Goal: Task Accomplishment & Management: Manage account settings

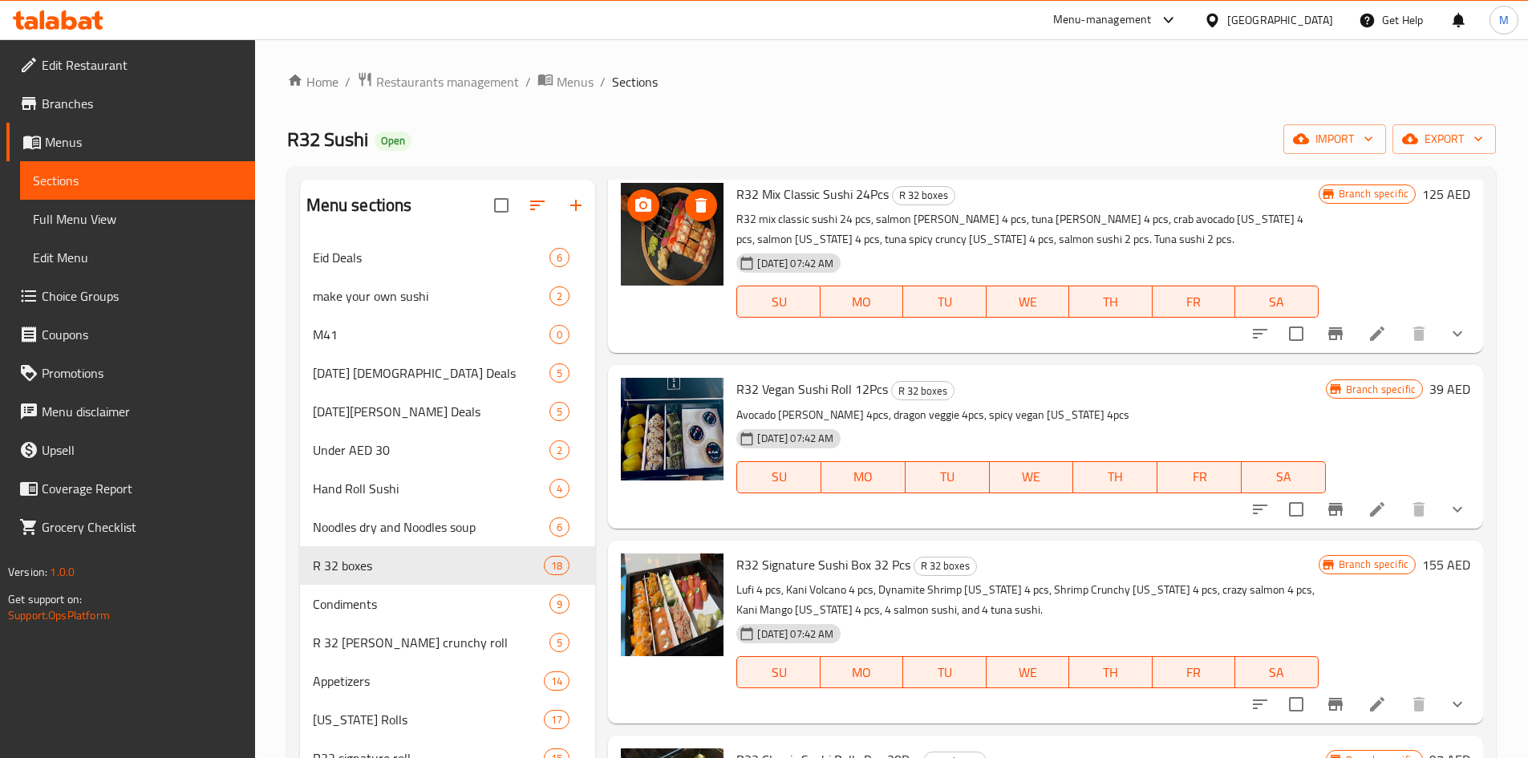
scroll to position [802, 0]
click at [1301, 11] on div "[GEOGRAPHIC_DATA]" at bounding box center [1280, 20] width 106 height 18
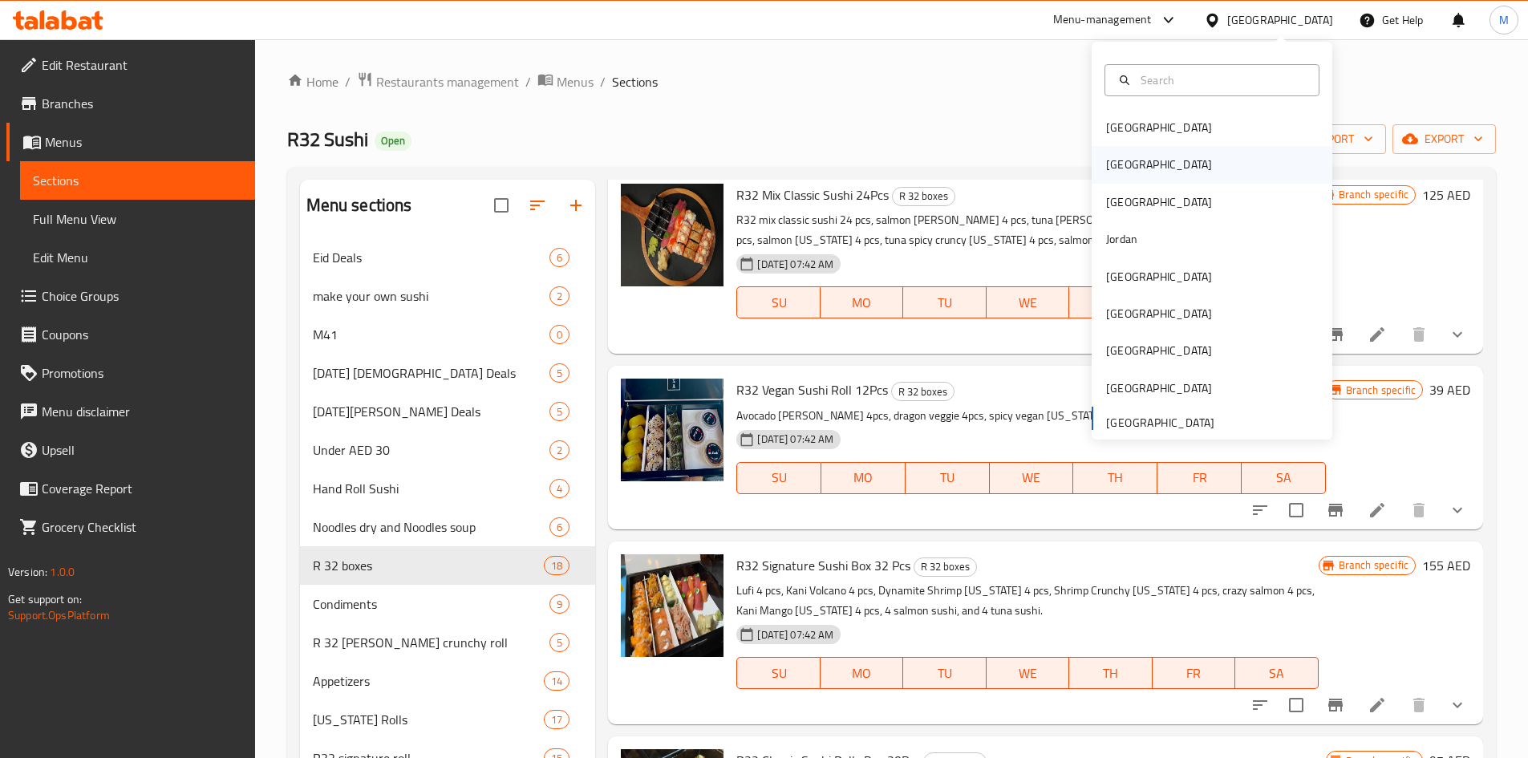
click at [1128, 168] on div "[GEOGRAPHIC_DATA]" at bounding box center [1159, 164] width 132 height 37
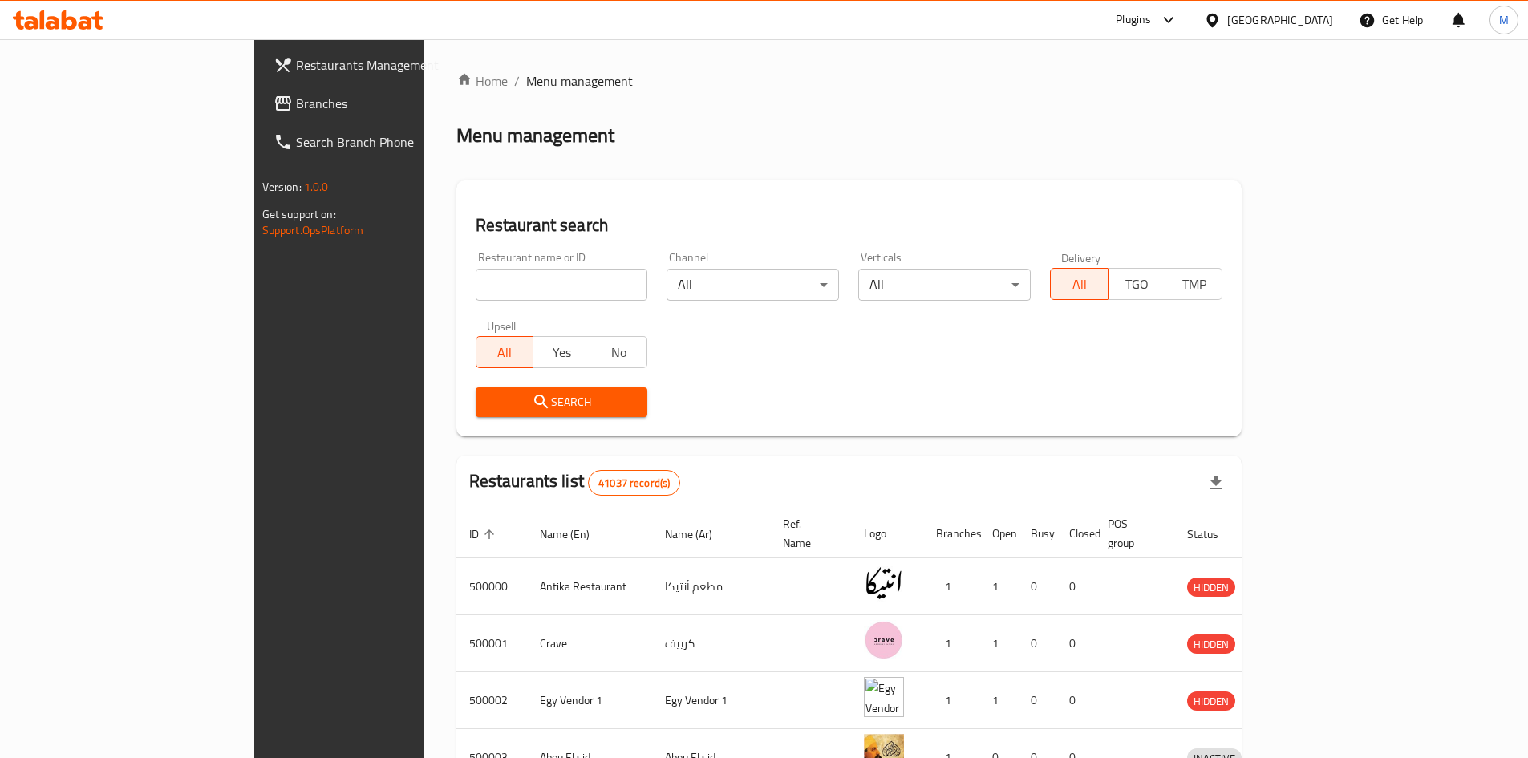
click at [296, 103] on span "Branches" at bounding box center [396, 103] width 200 height 19
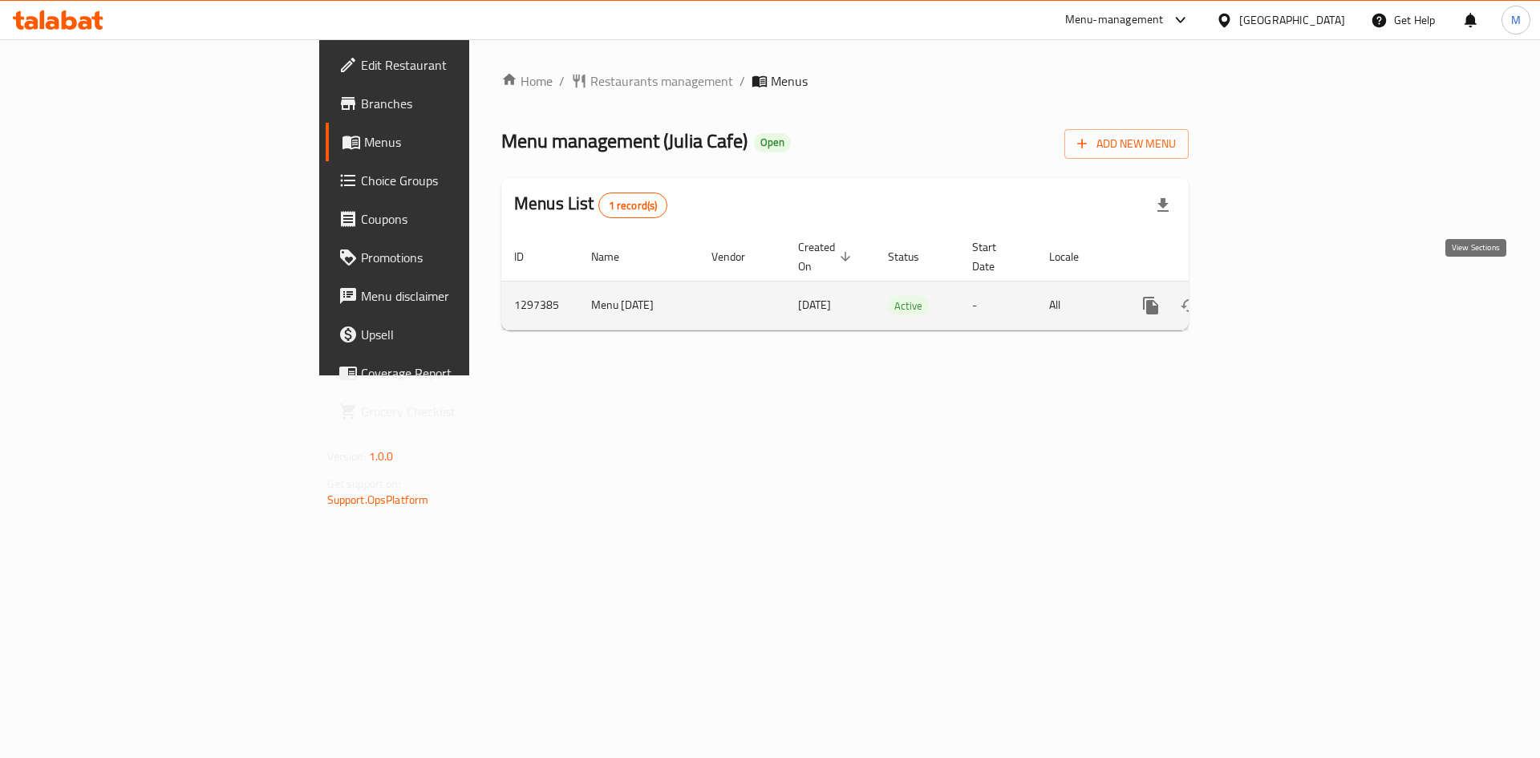
click at [1286, 286] on link "enhanced table" at bounding box center [1266, 305] width 38 height 38
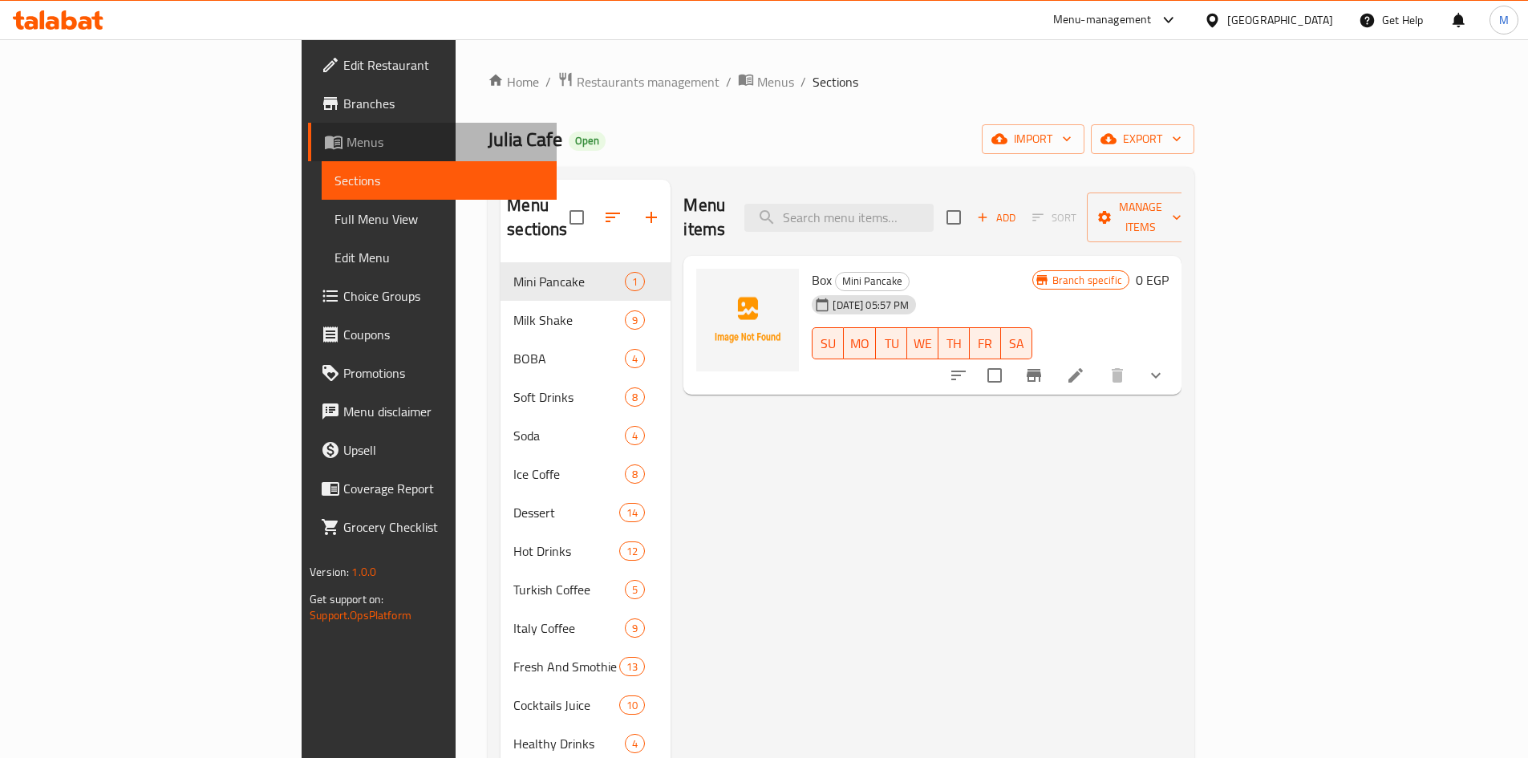
click at [346, 142] on span "Menus" at bounding box center [444, 141] width 197 height 19
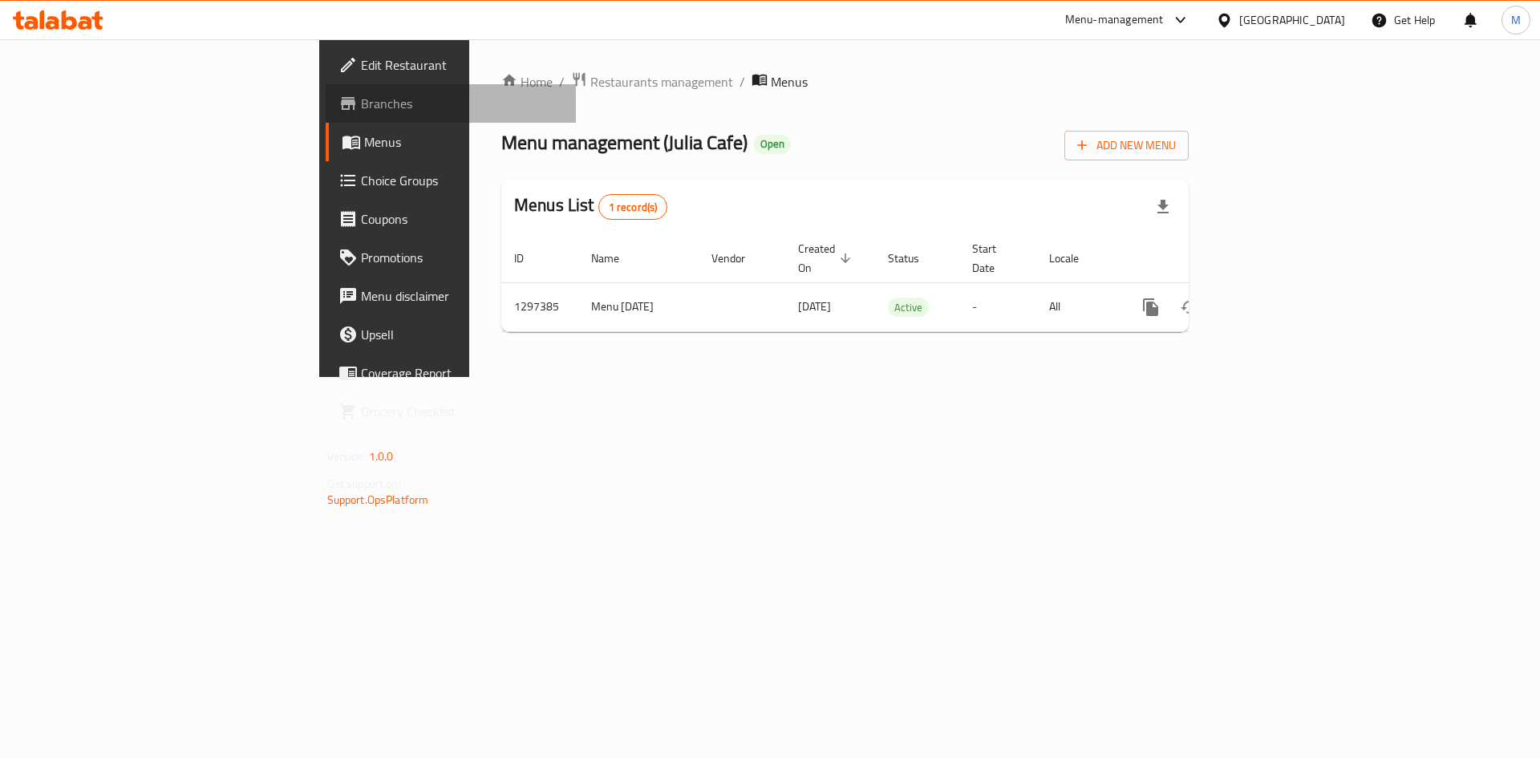
click at [361, 109] on span "Branches" at bounding box center [462, 103] width 203 height 19
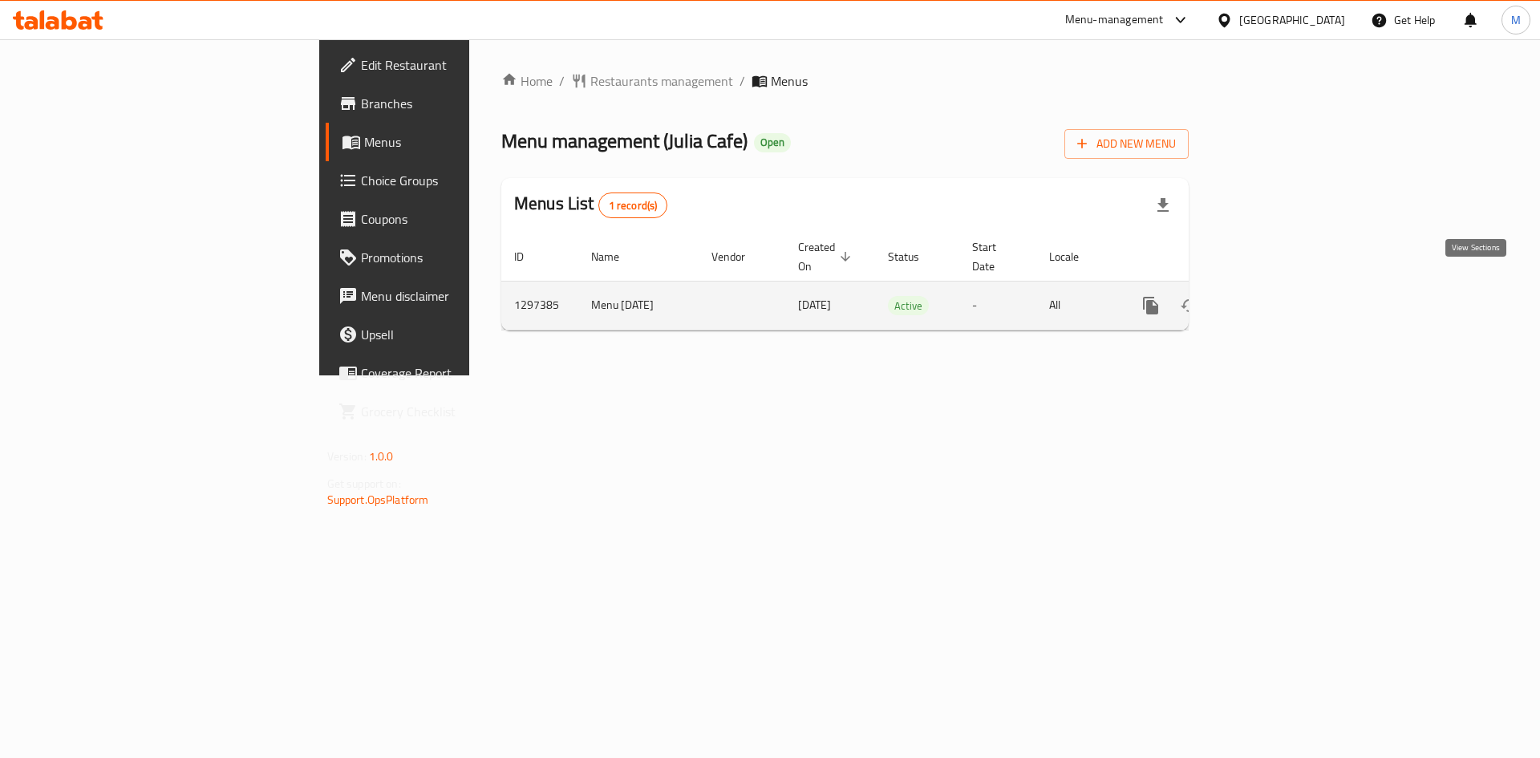
click at [1276, 296] on icon "enhanced table" at bounding box center [1266, 305] width 19 height 19
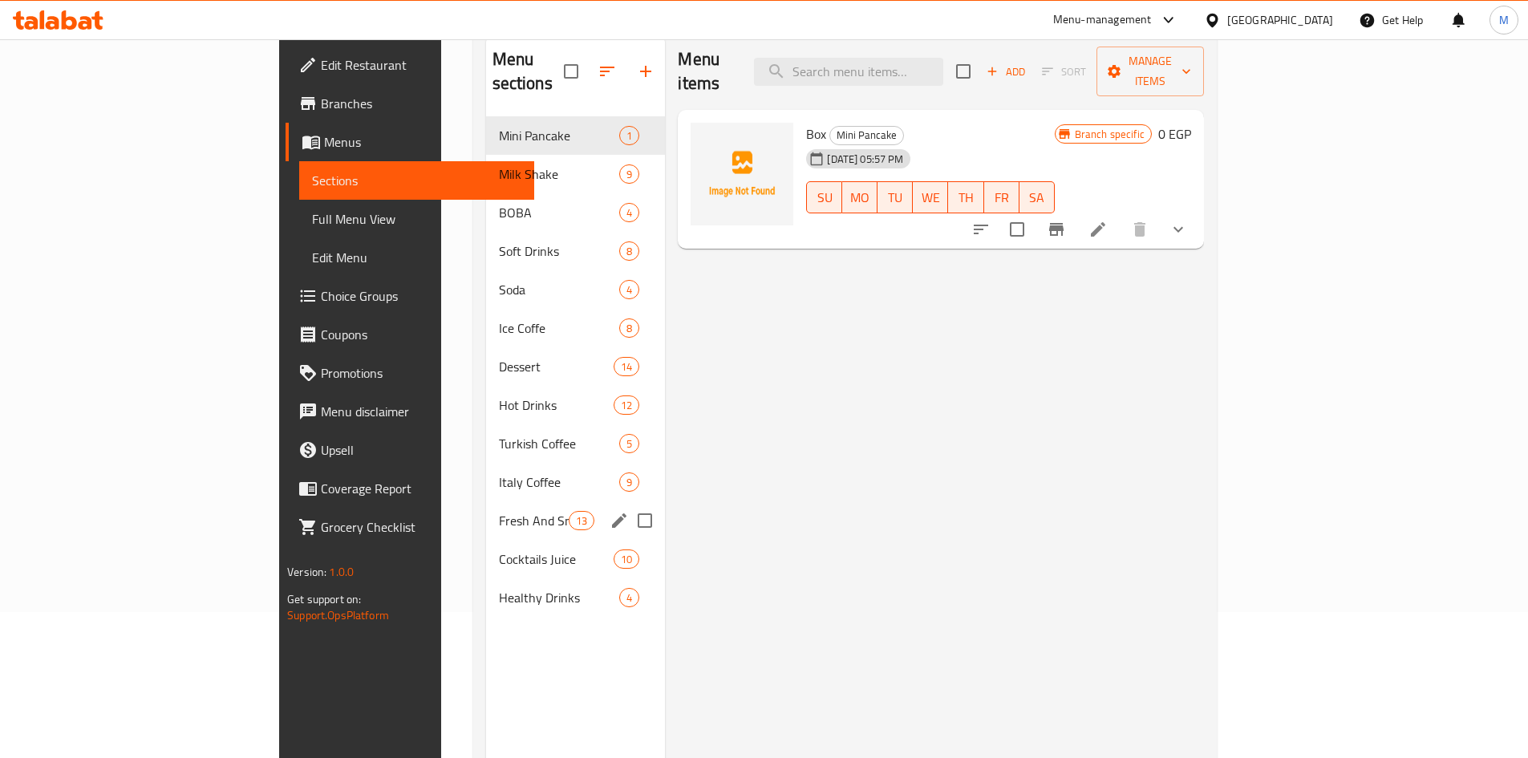
scroll to position [160, 0]
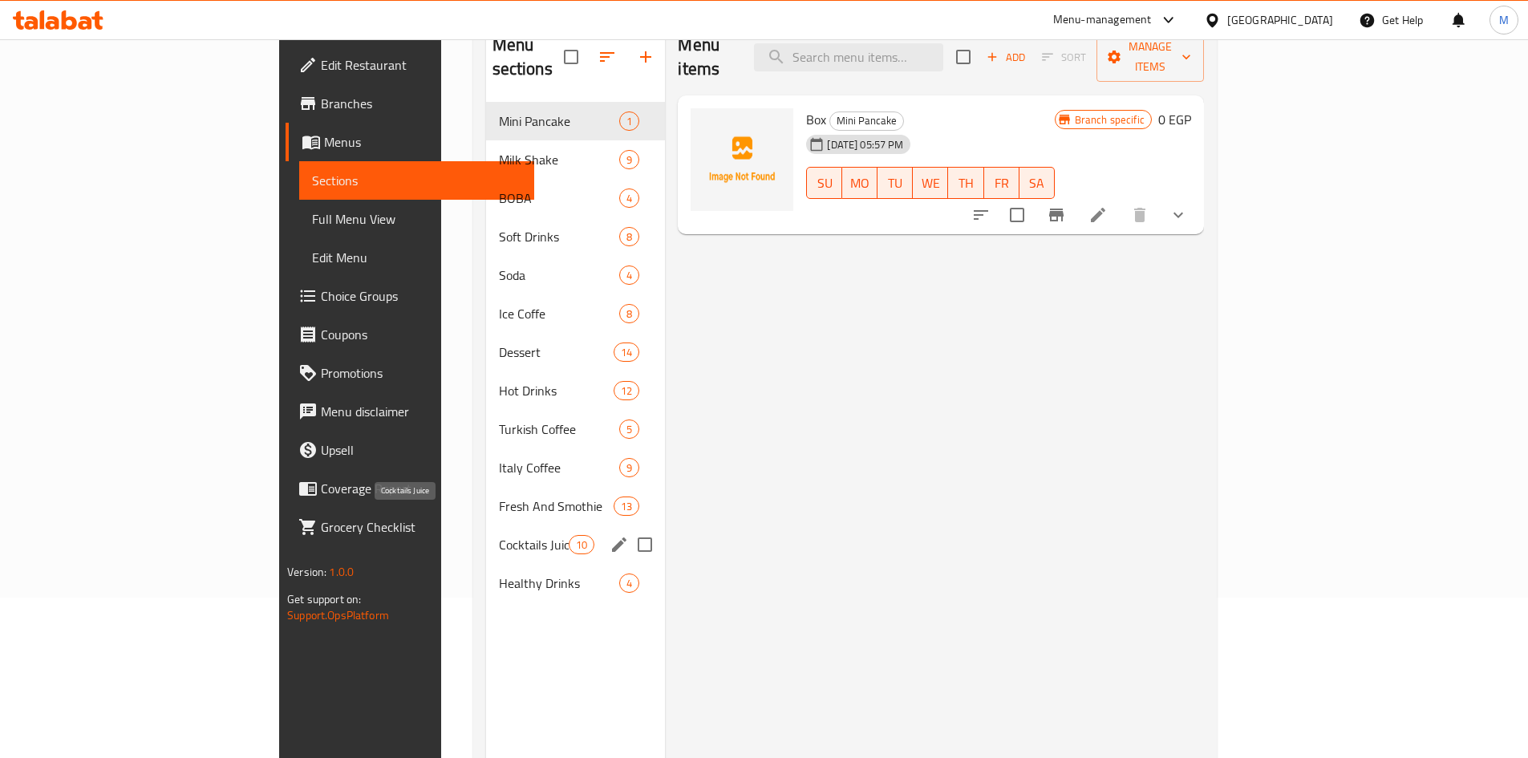
click at [499, 535] on span "Cocktails Juice" at bounding box center [534, 544] width 71 height 19
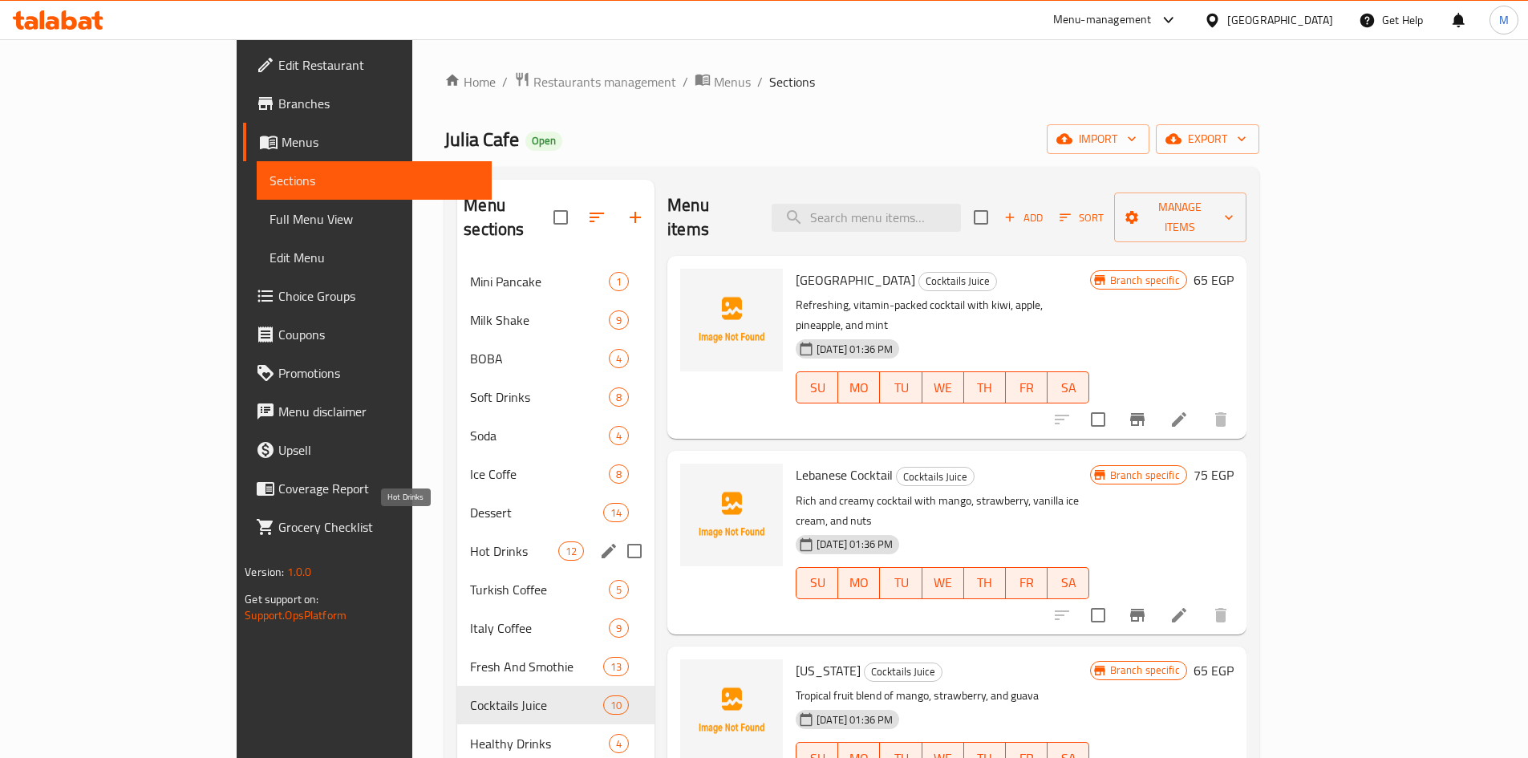
click at [470, 541] on span "Hot Drinks" at bounding box center [514, 550] width 88 height 19
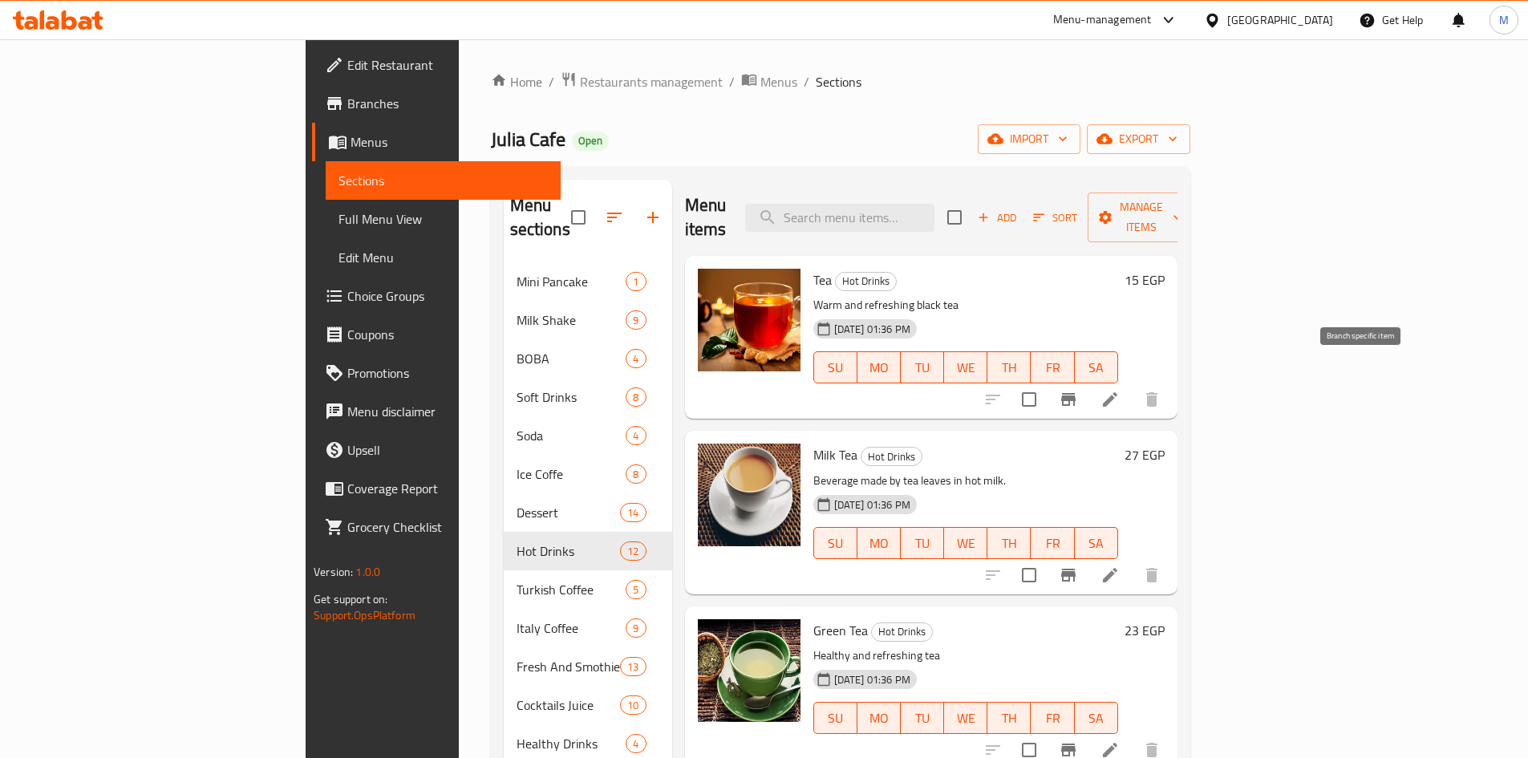
click at [1075, 393] on icon "Branch-specific-item" at bounding box center [1068, 399] width 14 height 13
click at [1075, 569] on icon "Branch-specific-item" at bounding box center [1068, 575] width 14 height 13
